Goal: Information Seeking & Learning: Learn about a topic

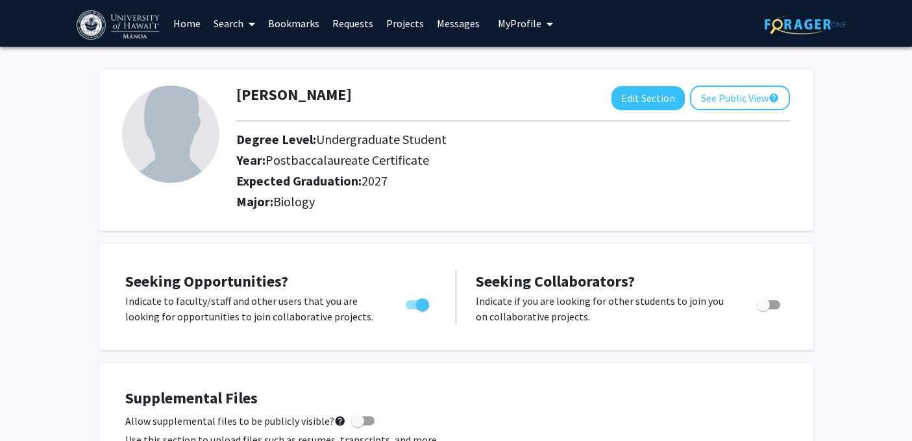
click at [230, 23] on link "Search" at bounding box center [234, 23] width 55 height 45
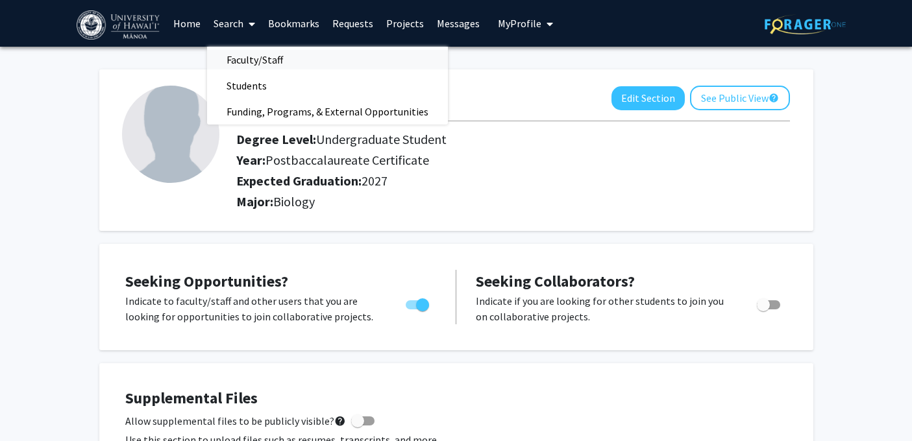
click at [247, 60] on span "Faculty/Staff" at bounding box center [254, 60] width 95 height 26
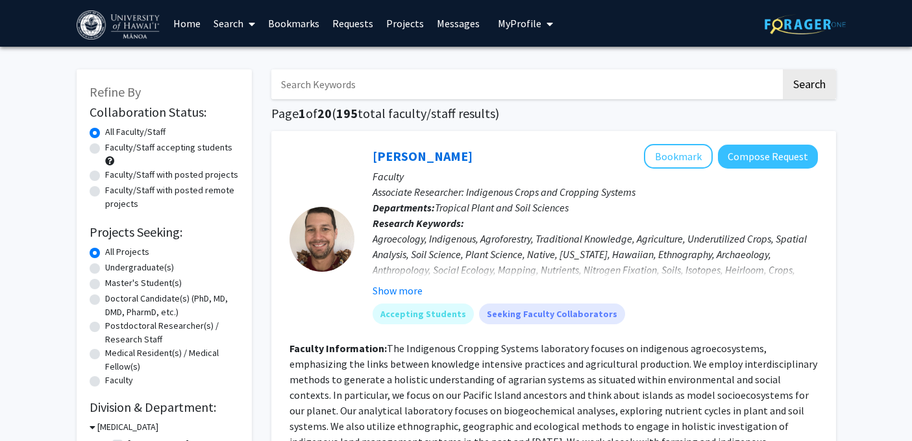
click at [122, 195] on label "Faculty/Staff with posted remote projects" at bounding box center [172, 197] width 134 height 27
click at [114, 192] on input "Faculty/Staff with posted remote projects" at bounding box center [109, 188] width 8 height 8
radio input "true"
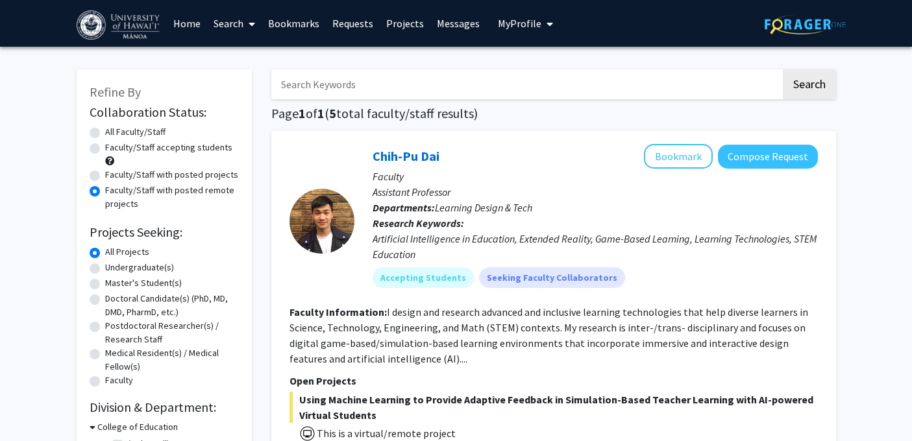
click at [134, 267] on label "Undergraduate(s)" at bounding box center [139, 268] width 69 height 14
click at [114, 267] on input "Undergraduate(s)" at bounding box center [109, 265] width 8 height 8
radio input "true"
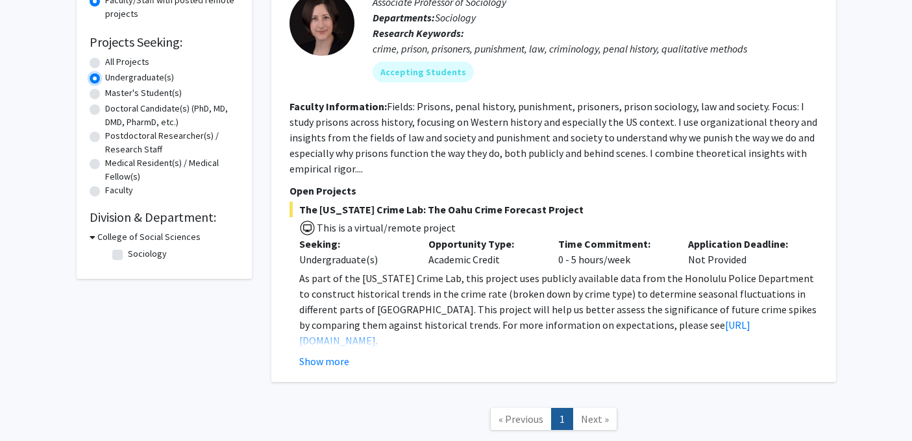
scroll to position [275, 0]
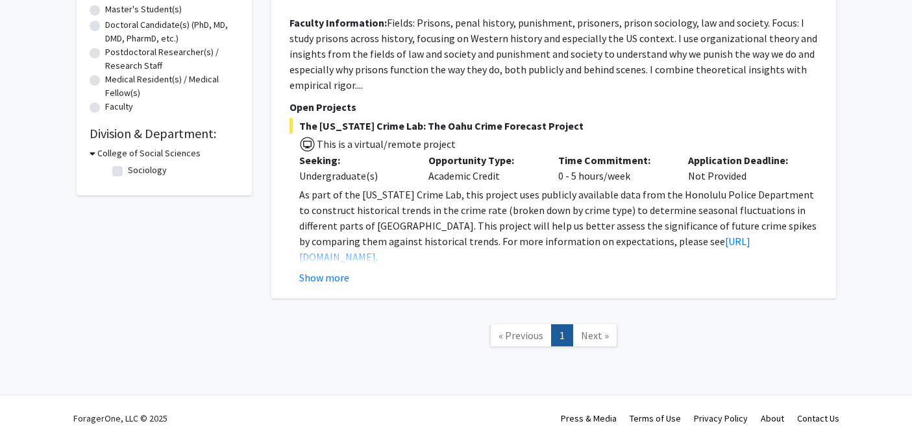
click at [578, 332] on link "Next »" at bounding box center [594, 335] width 45 height 23
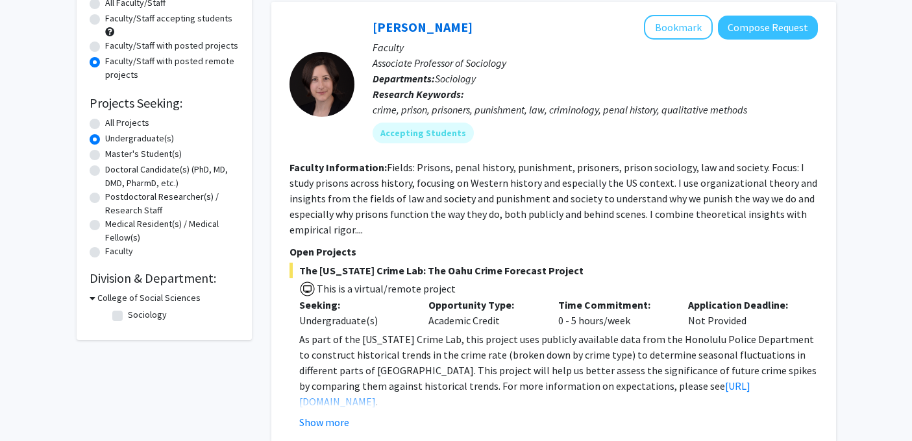
scroll to position [125, 0]
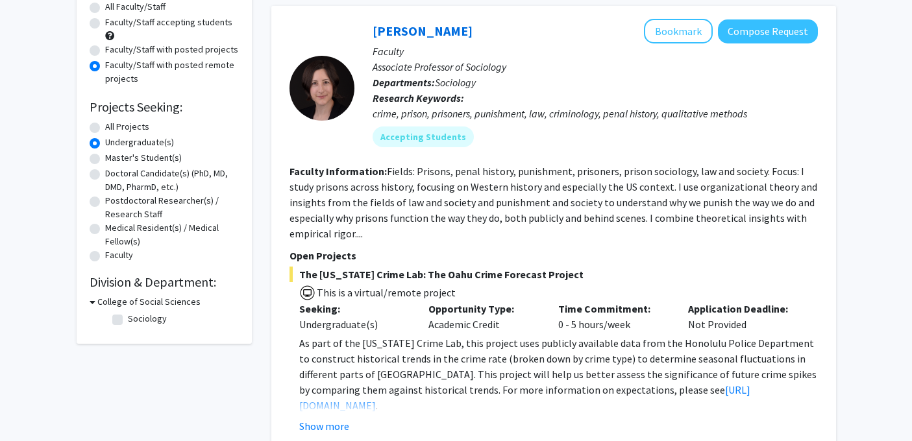
click at [143, 158] on label "Master's Student(s)" at bounding box center [143, 158] width 77 height 14
click at [114, 158] on input "Master's Student(s)" at bounding box center [109, 155] width 8 height 8
radio input "true"
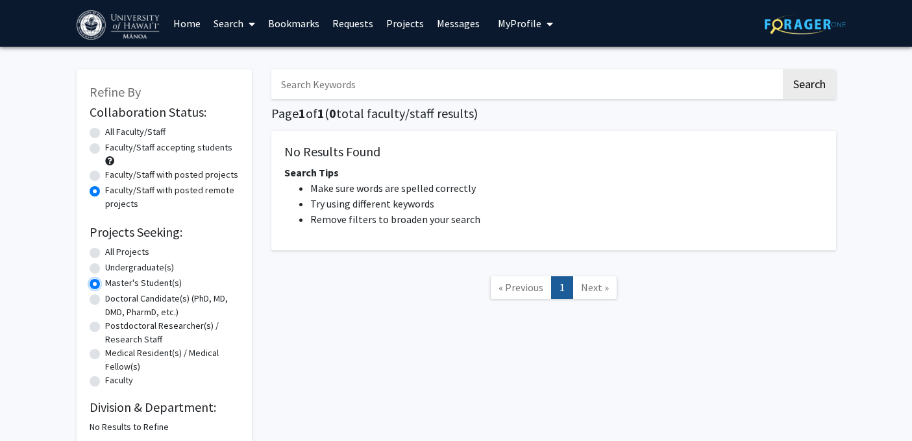
scroll to position [74, 0]
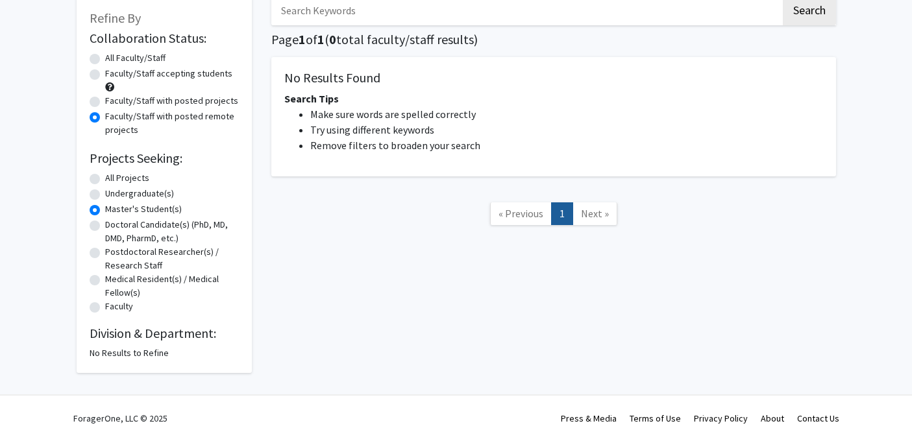
click at [141, 224] on label "Doctoral Candidate(s) (PhD, MD, DMD, PharmD, etc.)" at bounding box center [172, 231] width 134 height 27
click at [114, 224] on input "Doctoral Candidate(s) (PhD, MD, DMD, PharmD, etc.)" at bounding box center [109, 222] width 8 height 8
radio input "true"
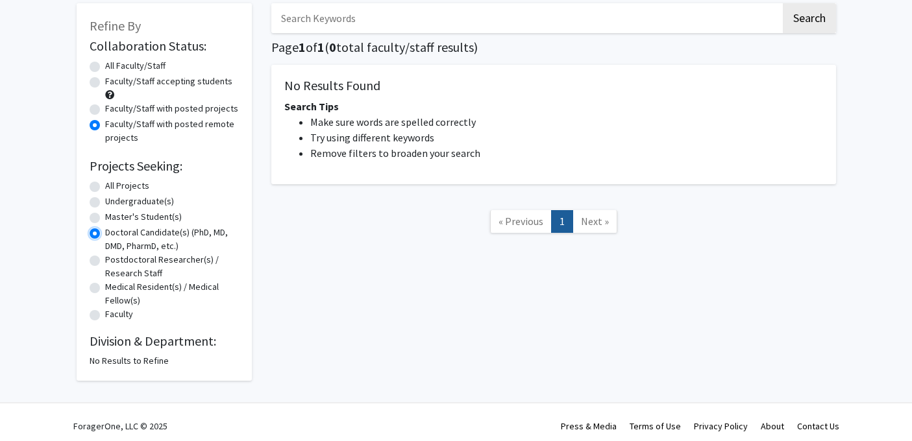
scroll to position [65, 0]
click at [132, 265] on label "Postdoctoral Researcher(s) / Research Staff" at bounding box center [172, 267] width 134 height 27
click at [114, 263] on input "Postdoctoral Researcher(s) / Research Staff" at bounding box center [109, 258] width 8 height 8
radio input "true"
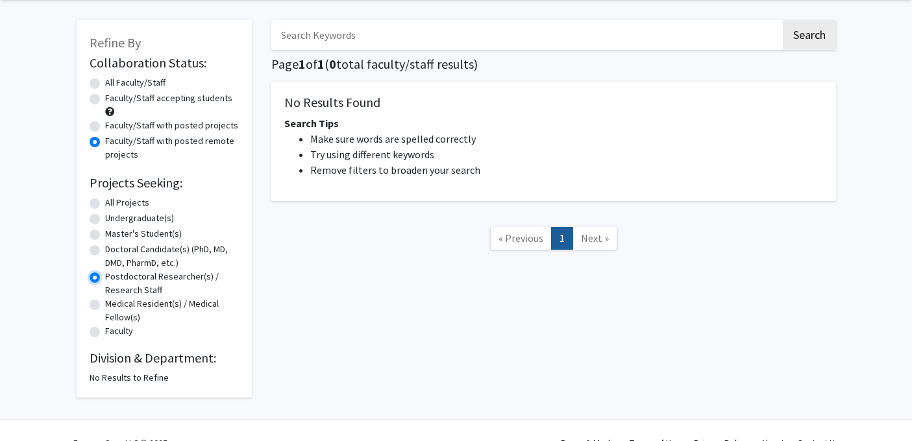
scroll to position [71, 0]
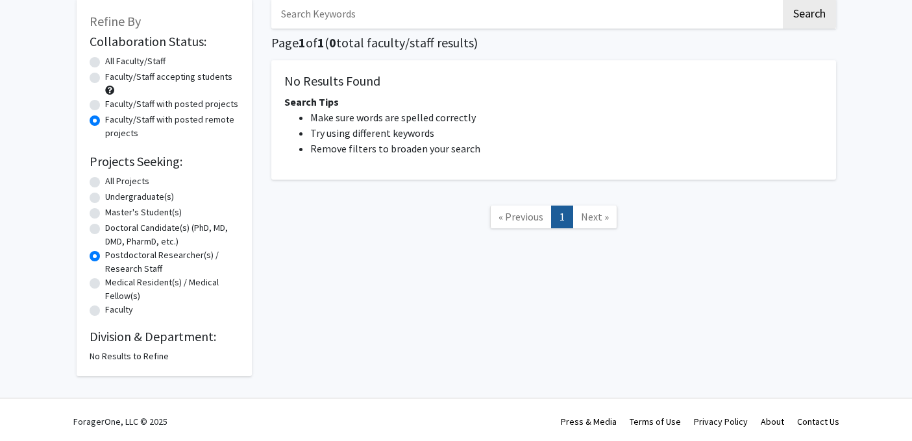
click at [130, 284] on label "Medical Resident(s) / Medical Fellow(s)" at bounding box center [172, 289] width 134 height 27
click at [114, 284] on input "Medical Resident(s) / Medical Fellow(s)" at bounding box center [109, 280] width 8 height 8
radio input "true"
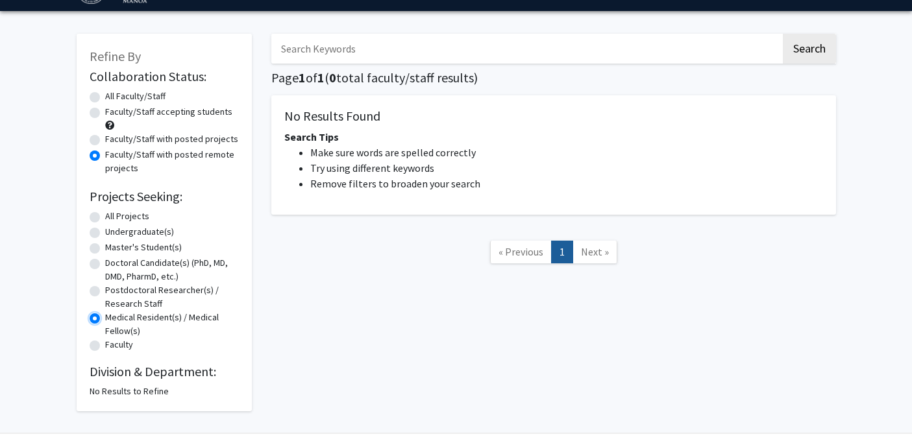
scroll to position [74, 0]
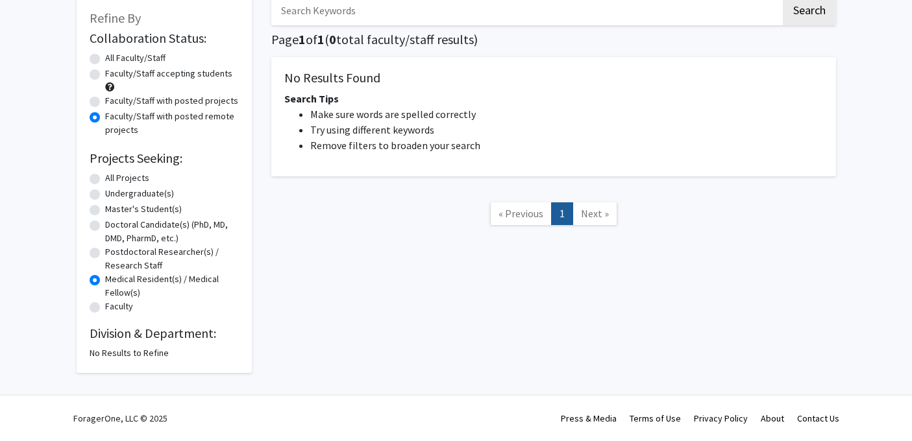
click at [119, 304] on label "Faculty" at bounding box center [119, 307] width 28 height 14
click at [114, 304] on input "Faculty" at bounding box center [109, 304] width 8 height 8
radio input "true"
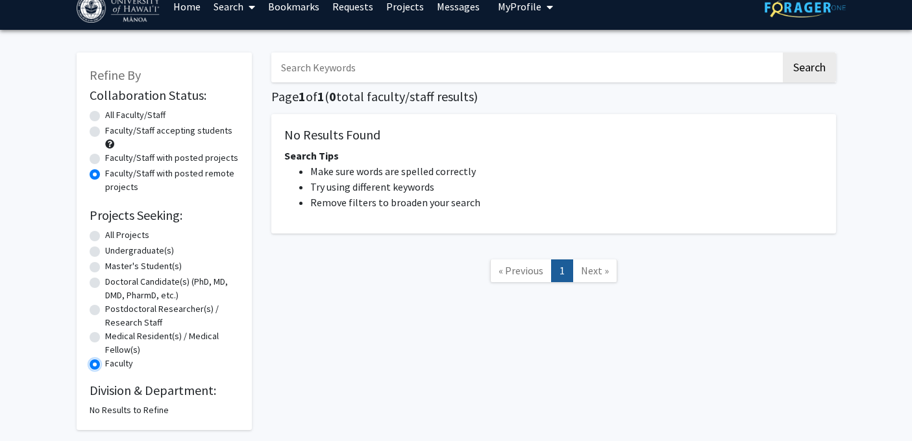
scroll to position [18, 0]
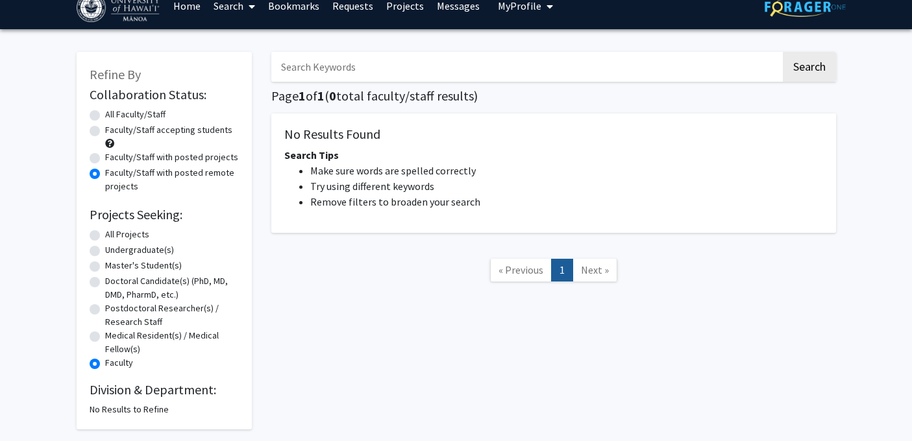
click at [132, 234] on label "All Projects" at bounding box center [127, 235] width 44 height 14
click at [114, 234] on input "All Projects" at bounding box center [109, 232] width 8 height 8
radio input "true"
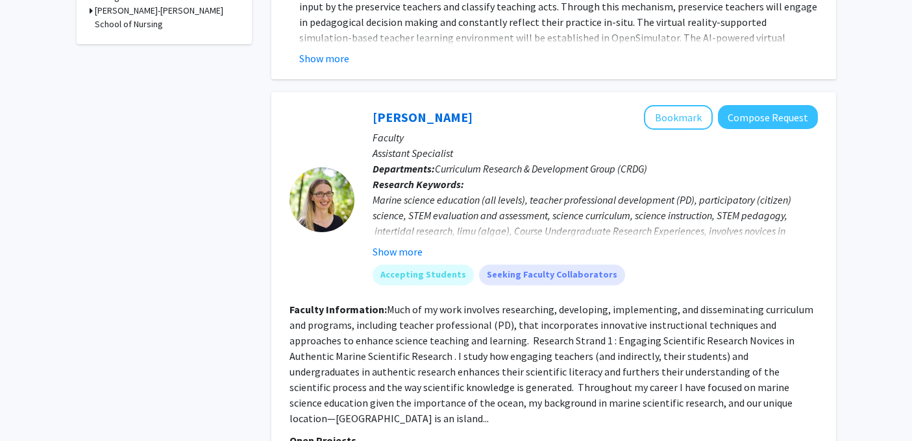
scroll to position [540, 0]
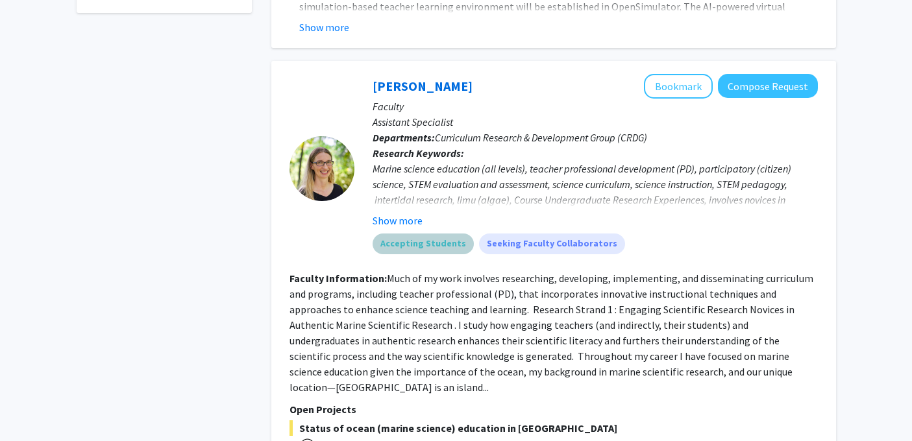
click at [402, 238] on mat-chip "Accepting Students" at bounding box center [423, 244] width 101 height 21
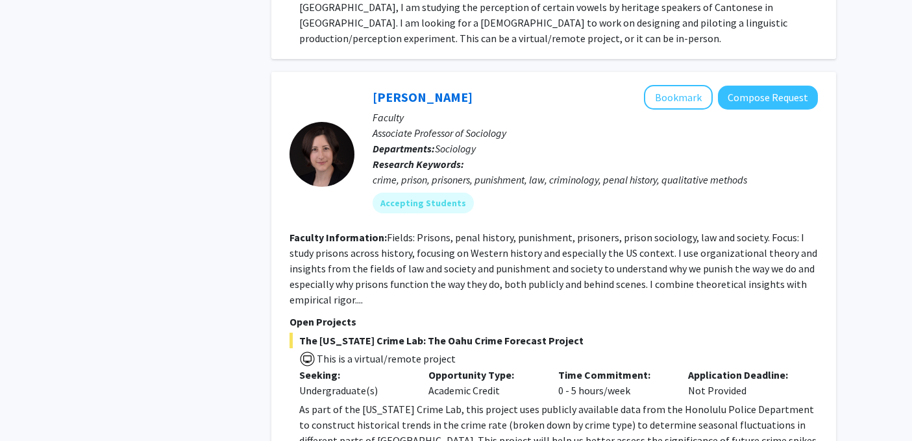
scroll to position [2276, 0]
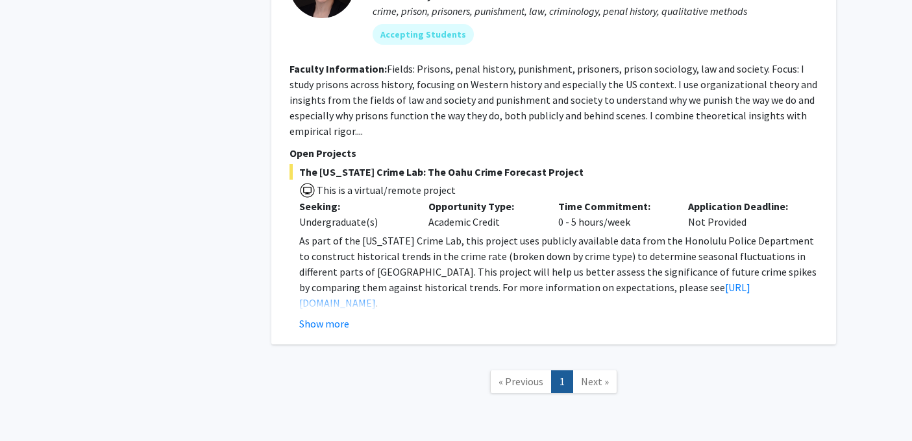
click at [592, 375] on span "Next »" at bounding box center [595, 381] width 28 height 13
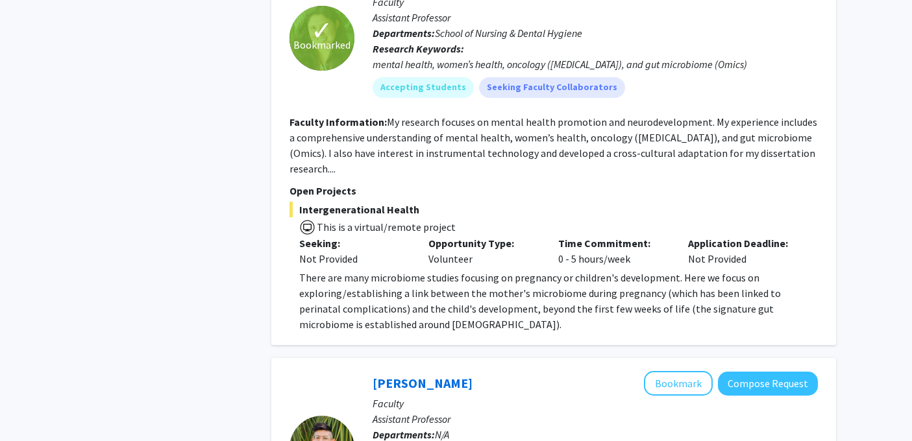
scroll to position [1382, 0]
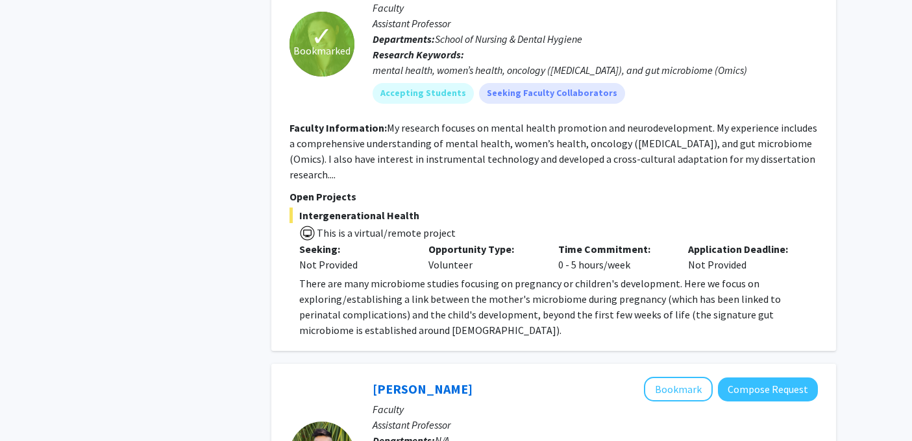
click at [486, 130] on fg-read-more "My research focuses on mental health promotion and neurodevelopment. My experie…" at bounding box center [553, 151] width 528 height 60
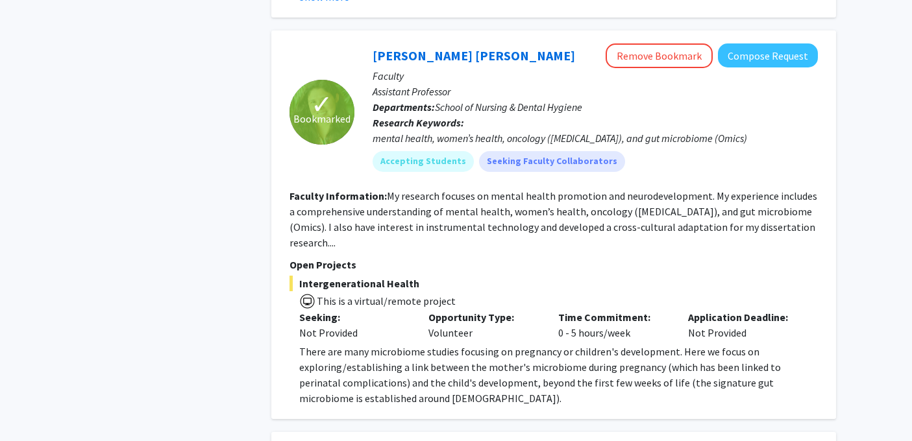
scroll to position [1312, 0]
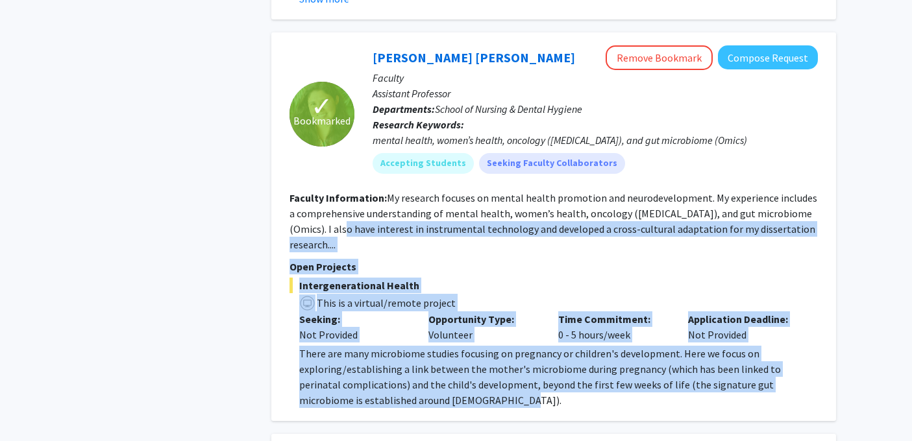
drag, startPoint x: 456, startPoint y: 373, endPoint x: 305, endPoint y: 213, distance: 219.4
click at [305, 213] on fg-search-faculty "✓ Bookmarked [PERSON_NAME] [PERSON_NAME] Remove Bookmark Compose Request Facult…" at bounding box center [553, 226] width 528 height 363
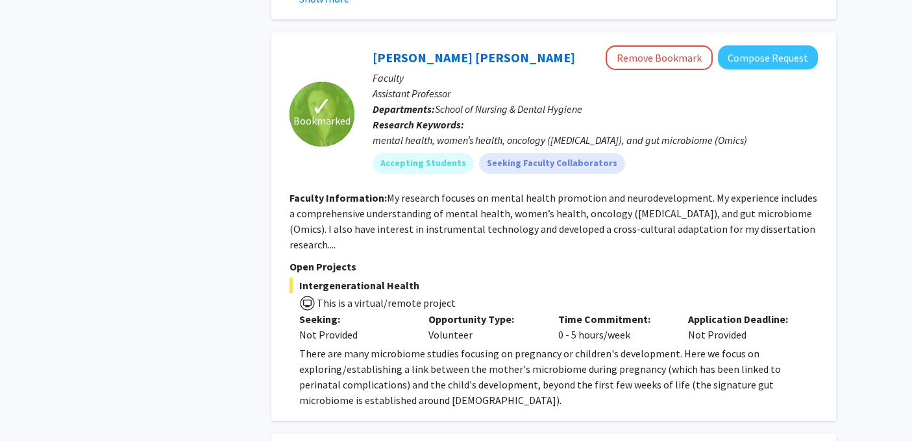
click at [393, 197] on fg-read-more "My research focuses on mental health promotion and neurodevelopment. My experie…" at bounding box center [553, 221] width 528 height 60
click at [419, 197] on fg-read-more "My research focuses on mental health promotion and neurodevelopment. My experie…" at bounding box center [553, 221] width 528 height 60
click at [420, 197] on fg-read-more "My research focuses on mental health promotion and neurodevelopment. My experie…" at bounding box center [553, 221] width 528 height 60
click at [449, 215] on fg-read-more "My research focuses on mental health promotion and neurodevelopment. My experie…" at bounding box center [553, 221] width 528 height 60
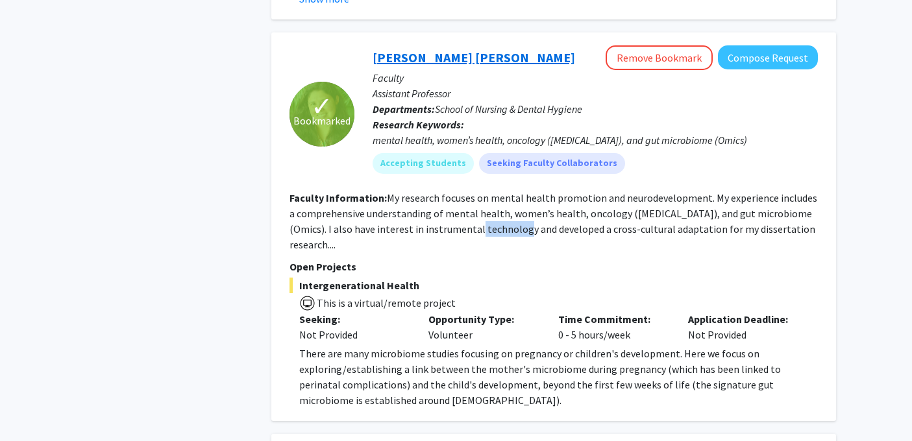
click at [403, 49] on link "[PERSON_NAME] [PERSON_NAME]" at bounding box center [474, 57] width 202 height 16
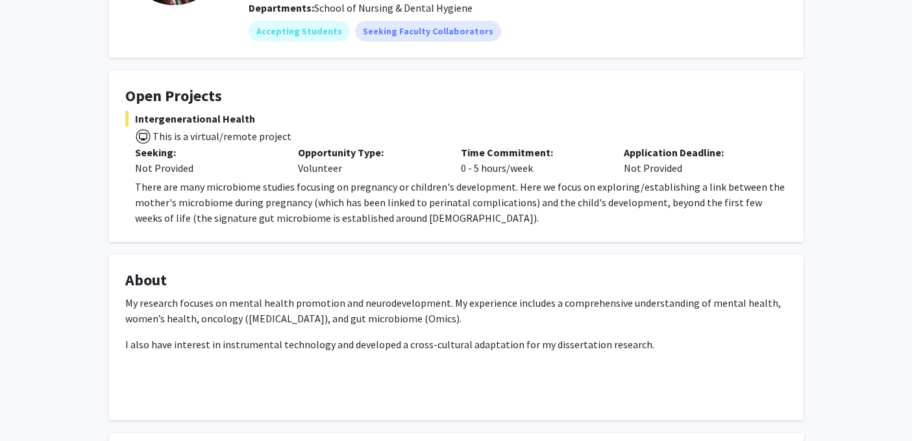
scroll to position [132, 0]
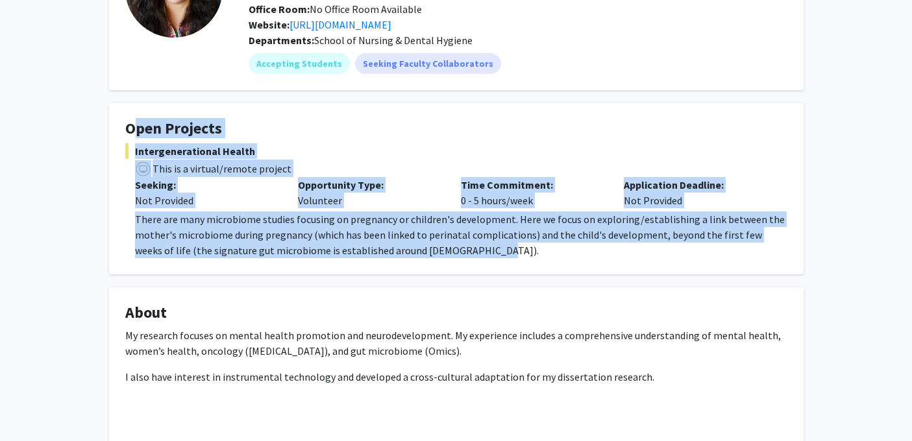
drag, startPoint x: 445, startPoint y: 261, endPoint x: 117, endPoint y: 130, distance: 352.7
click at [117, 130] on fg-card "Open Projects Intergenerational Health This is a virtual/remote project Seeking…" at bounding box center [456, 188] width 694 height 171
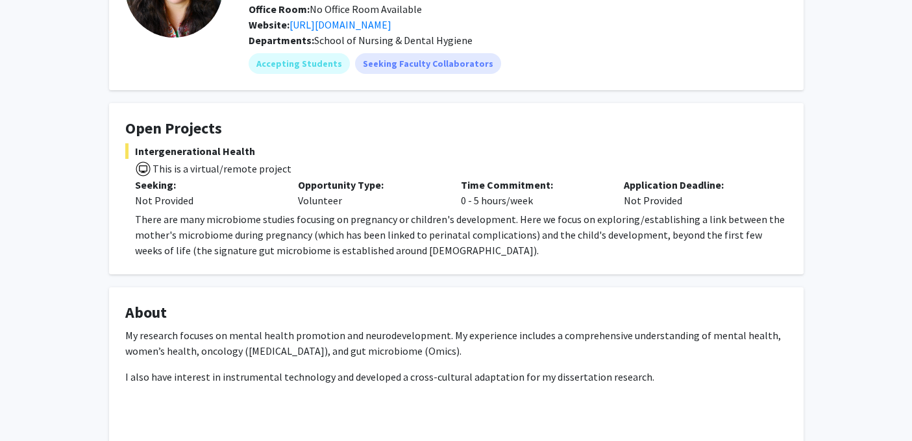
click at [267, 184] on p "Seeking:" at bounding box center [206, 185] width 143 height 16
click at [435, 256] on p "There are many microbiome studies focusing on pregnancy or children's developme…" at bounding box center [461, 235] width 652 height 47
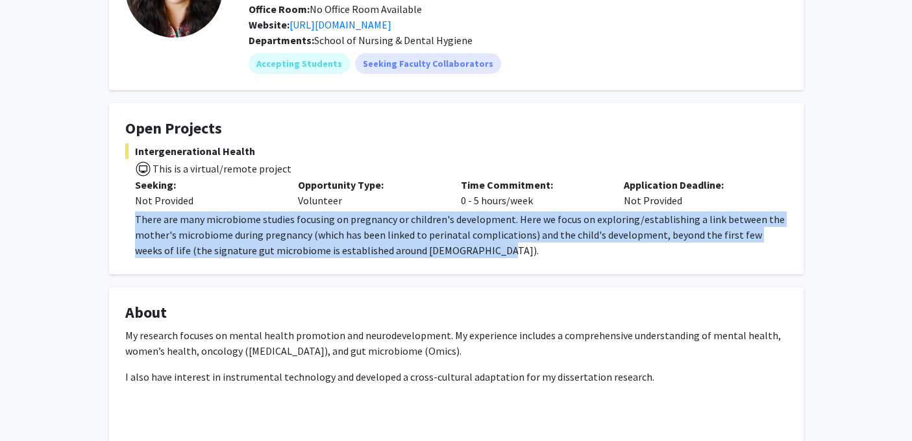
drag, startPoint x: 444, startPoint y: 256, endPoint x: 132, endPoint y: 223, distance: 313.3
click at [132, 223] on fg-read-more "There are many microbiome studies focusing on pregnancy or children's developme…" at bounding box center [456, 235] width 662 height 47
copy p "There are many microbiome studies focusing on pregnancy or children's developme…"
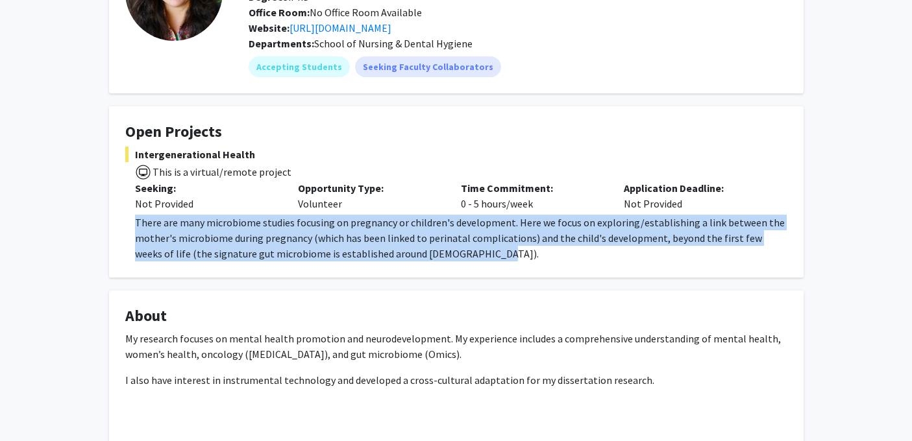
scroll to position [133, 0]
